Goal: Obtain resource: Download file/media

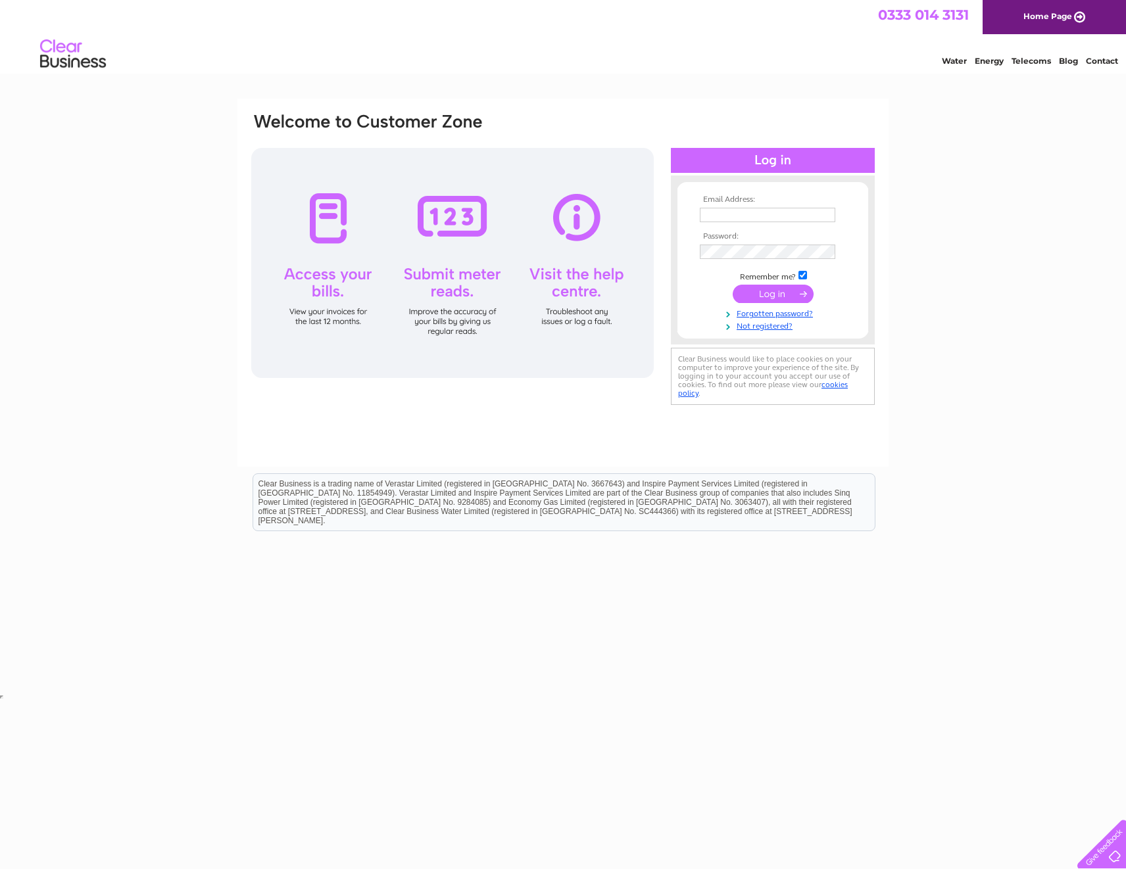
click at [707, 208] on input "text" at bounding box center [767, 215] width 135 height 14
paste input "Cheryl.sauvary@pricebailey.co.uk"
type input "Cheryl.sauvary@pricebailey.co.uk"
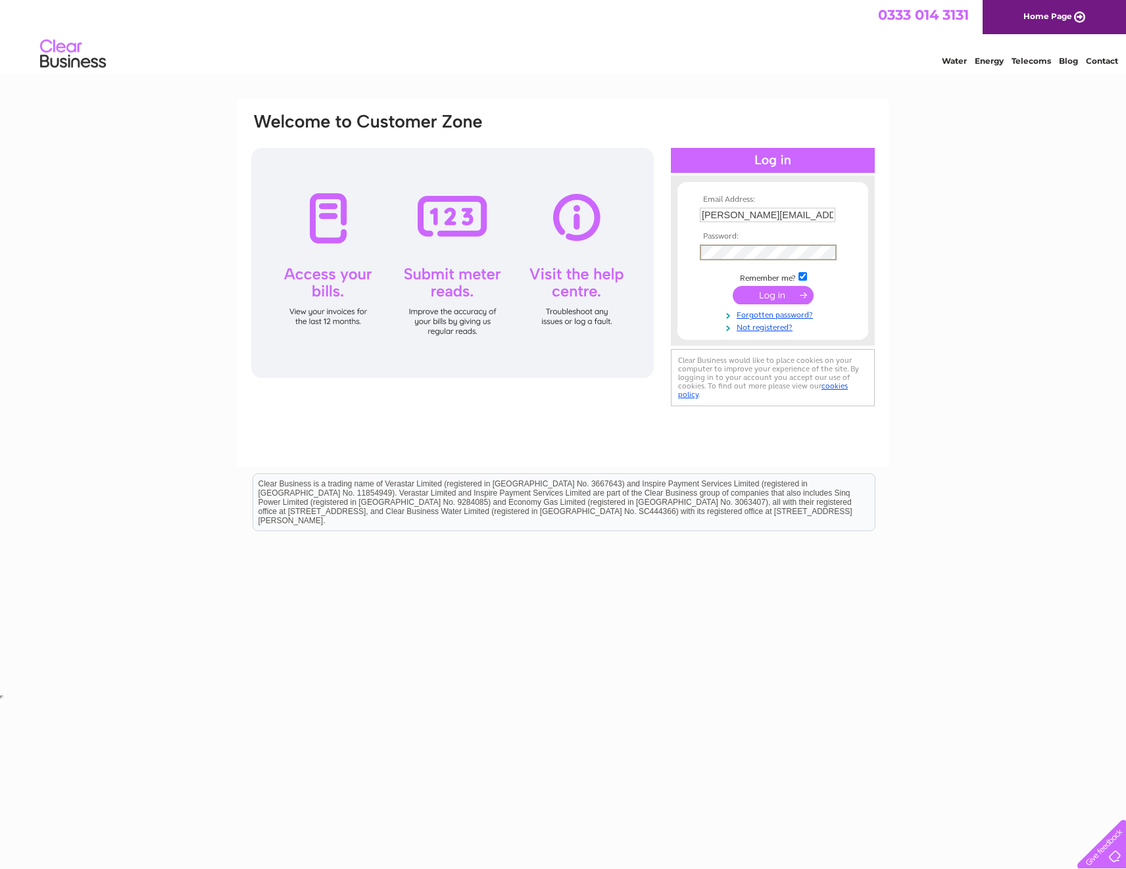
click at [768, 299] on input "submit" at bounding box center [773, 295] width 81 height 18
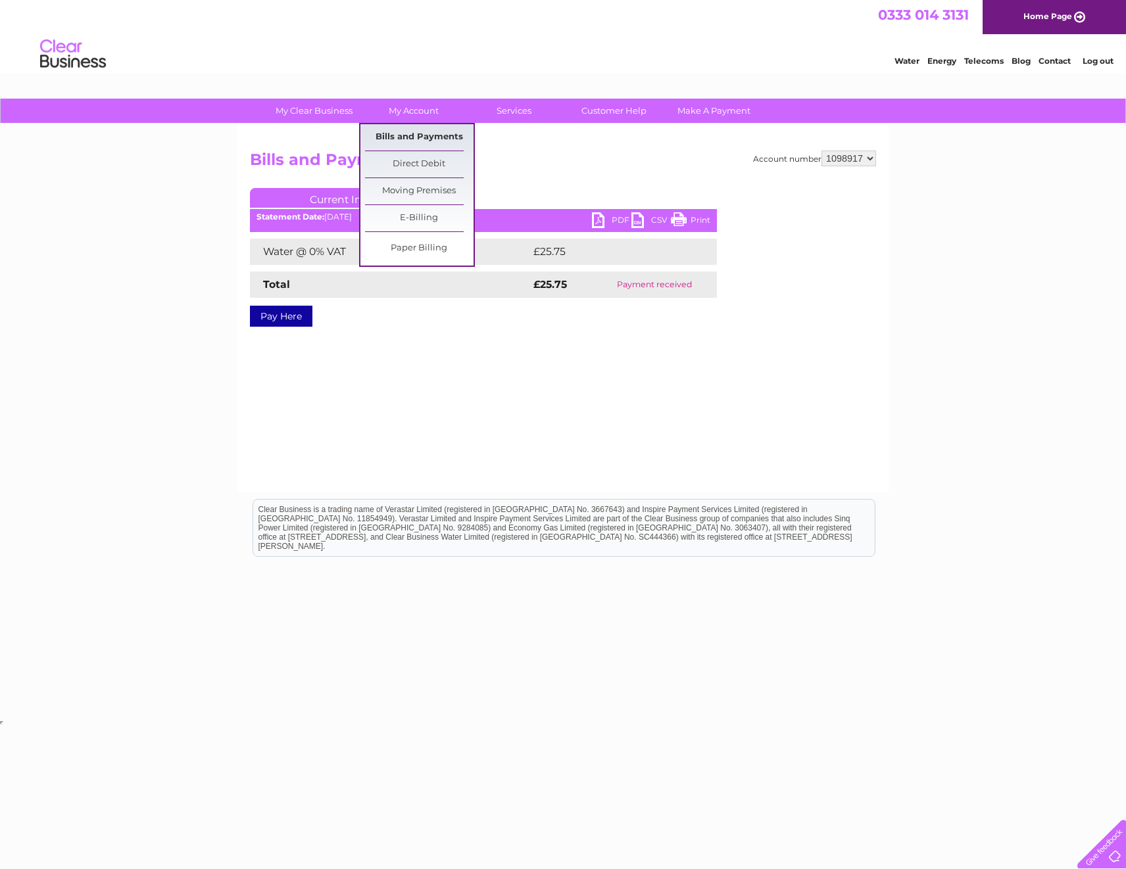
click at [414, 135] on link "Bills and Payments" at bounding box center [419, 137] width 109 height 26
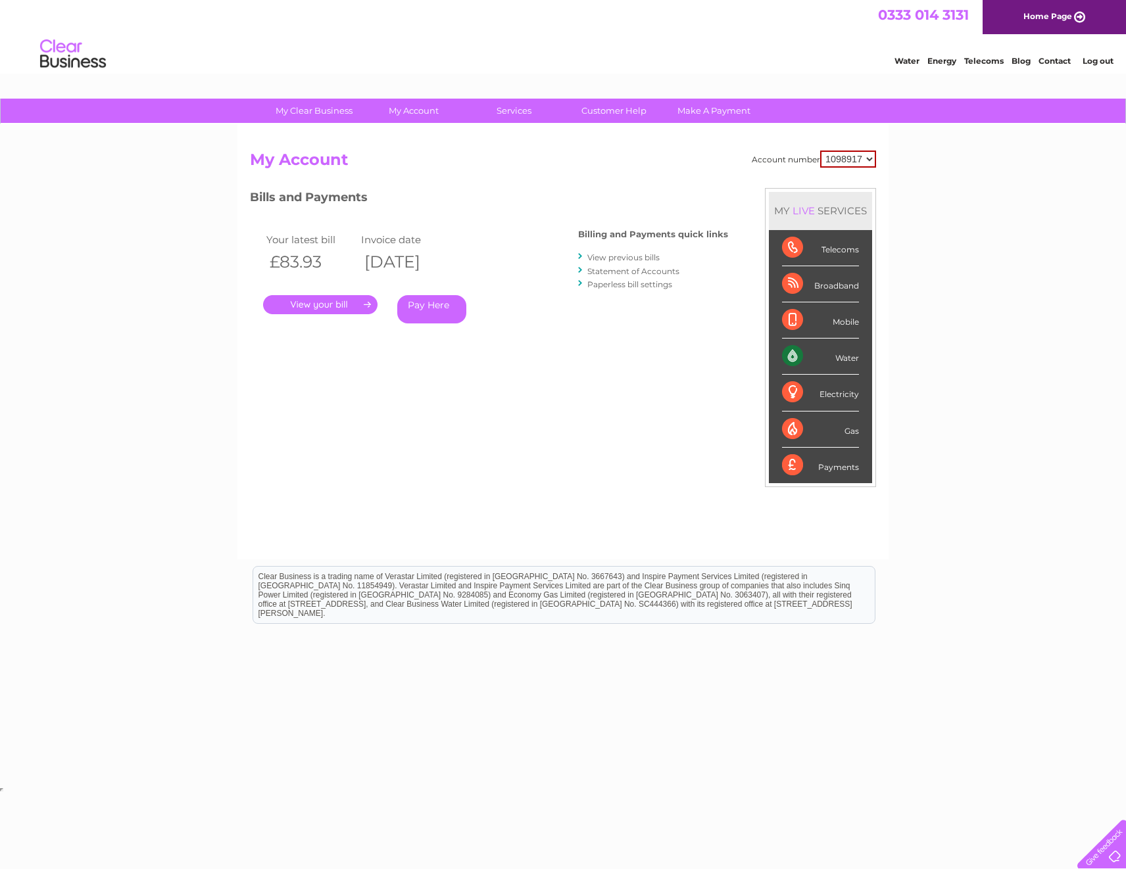
click at [348, 356] on div "Bills and Payments Billing and Payments quick links View previous bills Stateme…" at bounding box center [489, 275] width 478 height 174
click at [334, 311] on link "." at bounding box center [320, 304] width 114 height 19
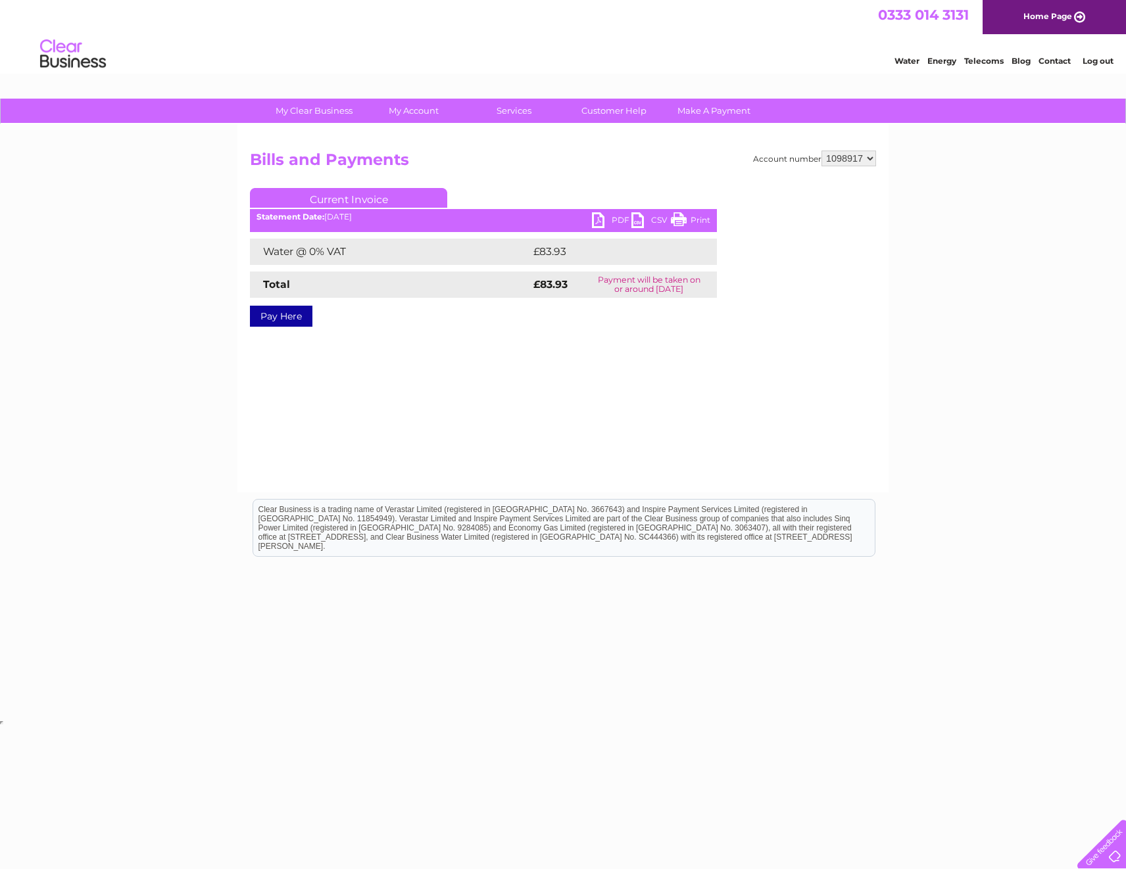
click at [621, 223] on link "PDF" at bounding box center [611, 221] width 39 height 19
click at [835, 160] on select "1098917 1098920 1098925 1145575" at bounding box center [848, 159] width 55 height 16
click at [854, 146] on div "Account number 1098917 1098920 1098925 1145575 Bills and Payments Current Invoi…" at bounding box center [562, 308] width 651 height 368
click at [858, 160] on select "1098917 1098920 1098925 1145575" at bounding box center [848, 159] width 55 height 16
select select "1145575"
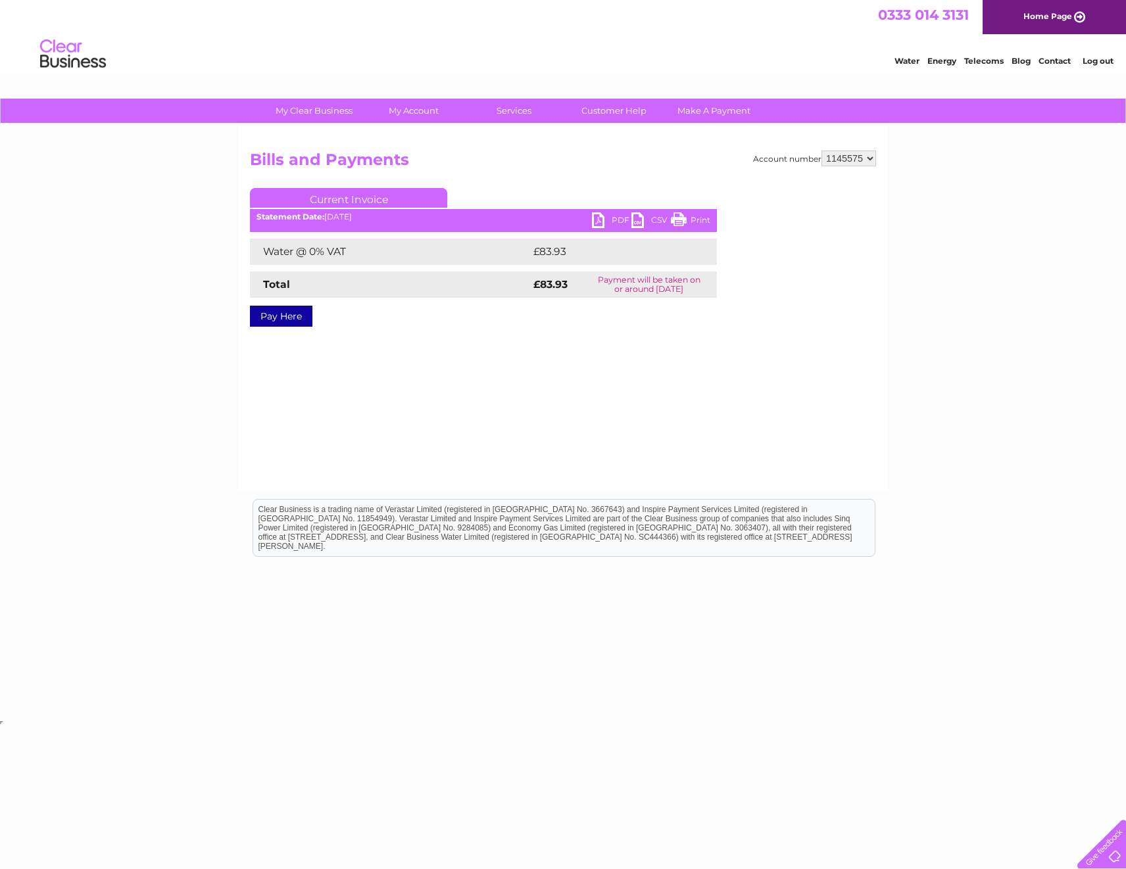
click at [821, 151] on select "1098917 1098920 1098925 1145575" at bounding box center [848, 159] width 55 height 16
click at [717, 304] on div "Account number 1098917 1098920 1098925 1145575 Bills and Payments Current Invoi…" at bounding box center [563, 249] width 626 height 196
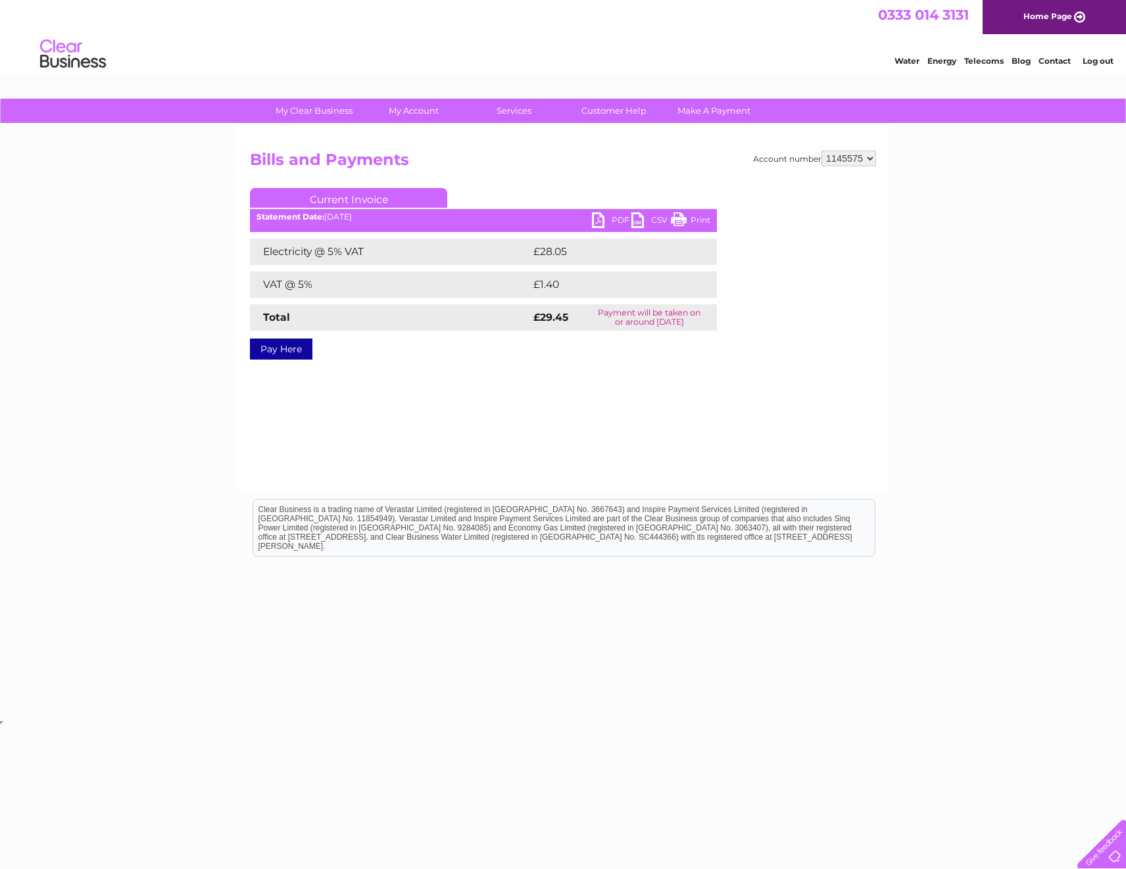
click at [614, 220] on link "PDF" at bounding box center [611, 221] width 39 height 19
